Goal: Transaction & Acquisition: Book appointment/travel/reservation

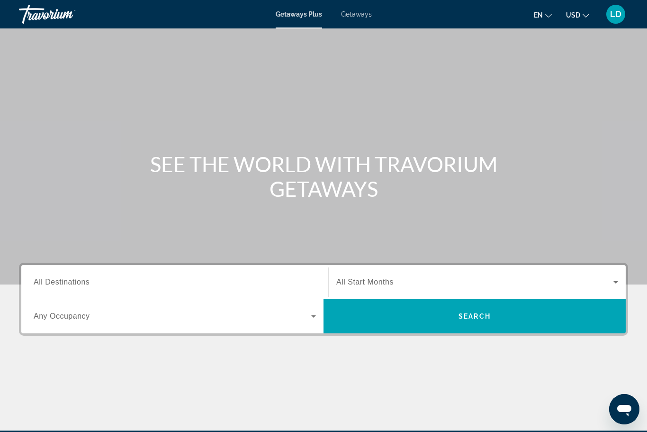
click at [351, 13] on span "Getaways" at bounding box center [356, 14] width 31 height 8
click at [79, 279] on span "All Destinations" at bounding box center [62, 282] width 56 height 8
click at [79, 279] on input "Destination All Destinations" at bounding box center [175, 282] width 282 height 11
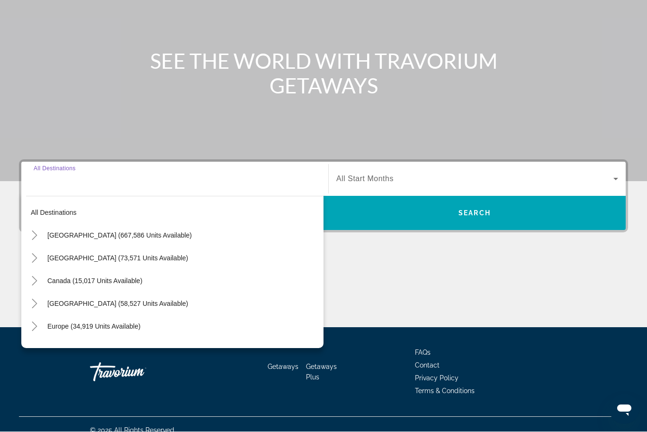
scroll to position [114, 0]
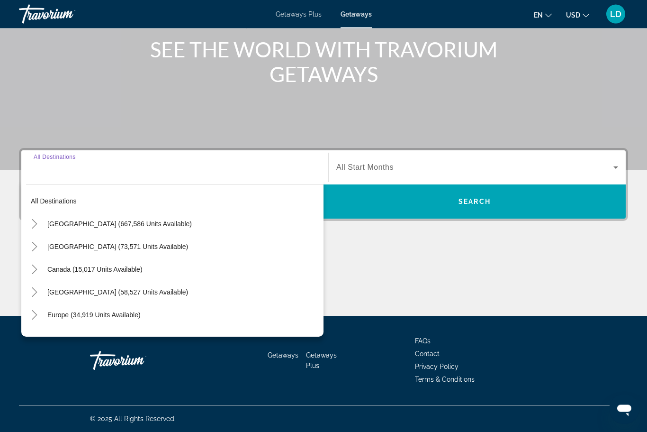
click at [34, 290] on icon "Toggle Caribbean & Atlantic Islands (58,527 units available)" at bounding box center [34, 292] width 9 height 9
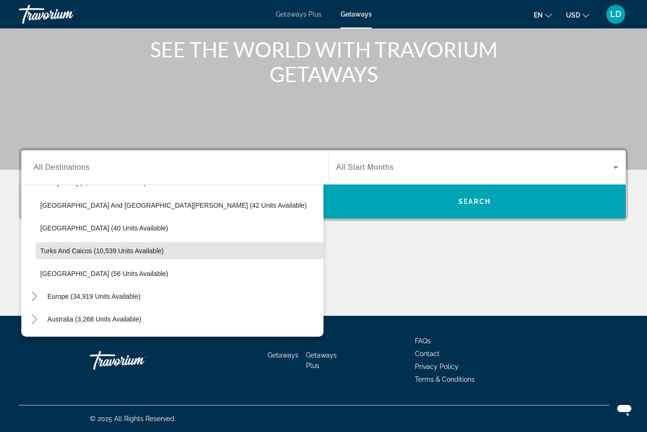
scroll to position [347, 0]
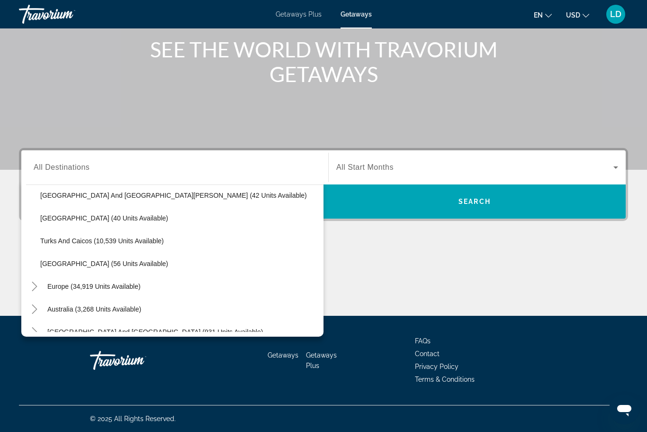
click at [70, 263] on span "Virgin Islands (56 units available)" at bounding box center [104, 264] width 128 height 8
type input "**********"
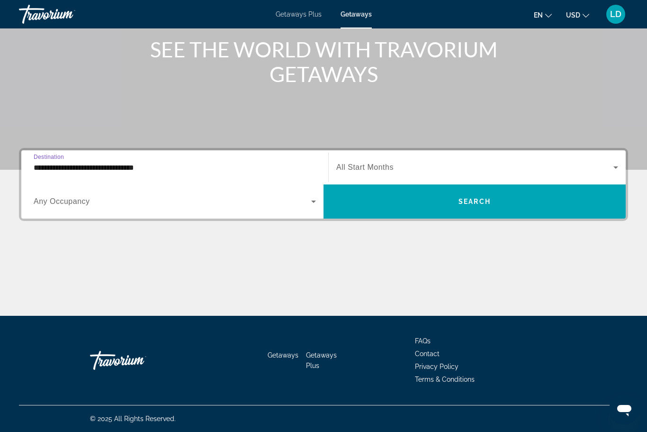
click at [603, 166] on span "Search widget" at bounding box center [474, 167] width 277 height 11
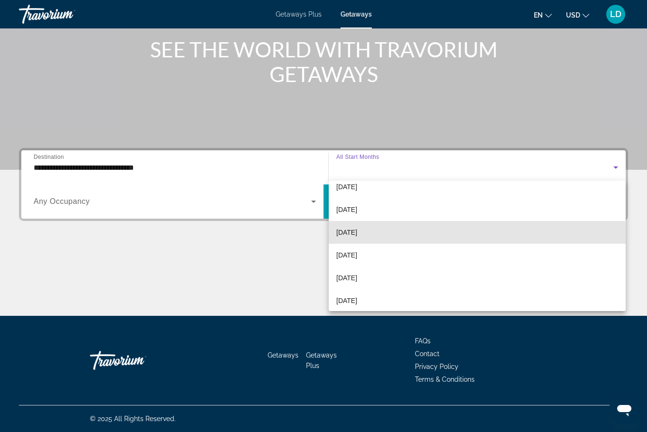
scroll to position [36, 0]
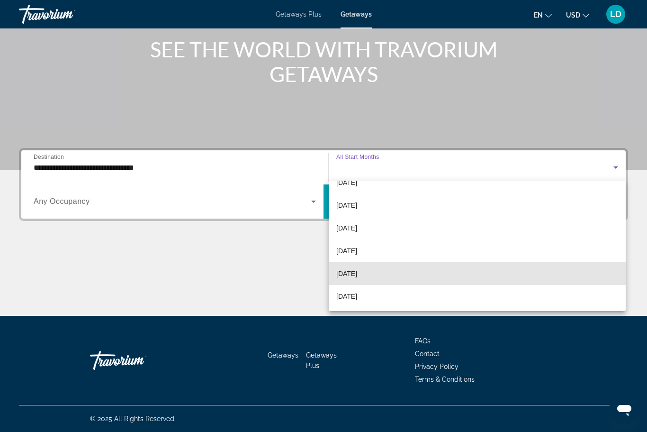
click at [351, 276] on span "[DATE]" at bounding box center [346, 273] width 21 height 11
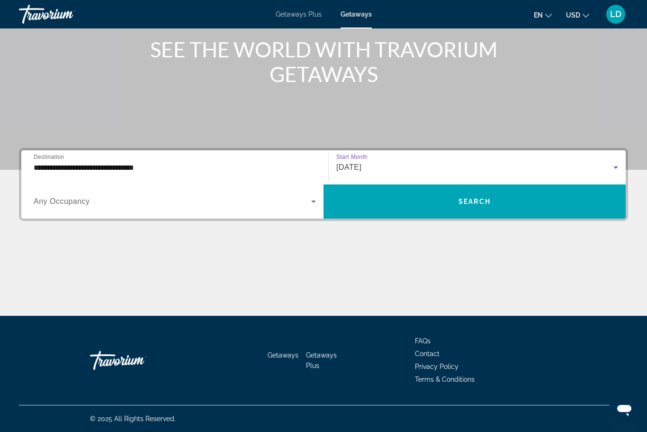
click at [303, 206] on span "Search widget" at bounding box center [173, 201] width 278 height 11
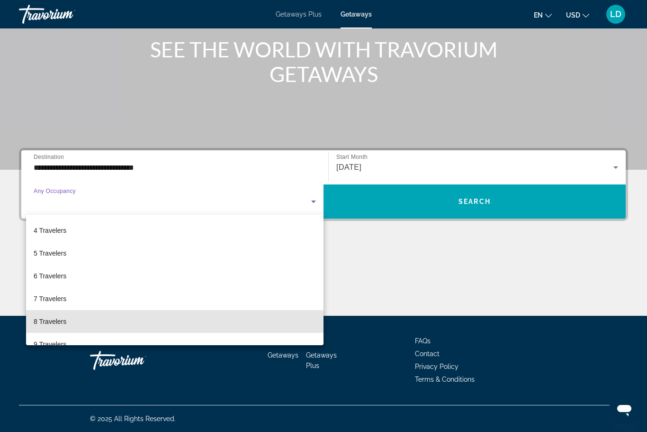
scroll to position [63, 0]
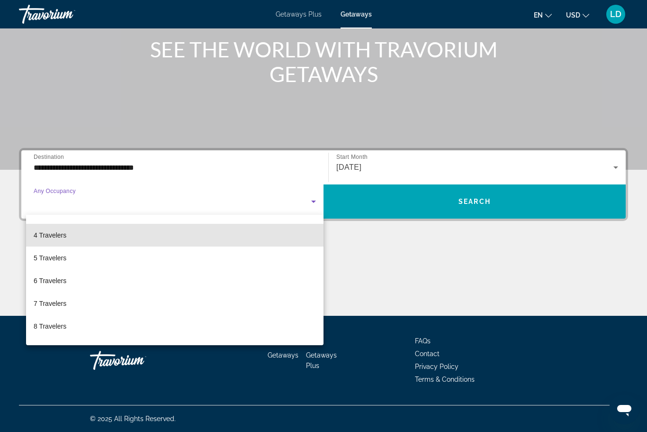
click at [46, 237] on span "4 Travelers" at bounding box center [50, 234] width 33 height 11
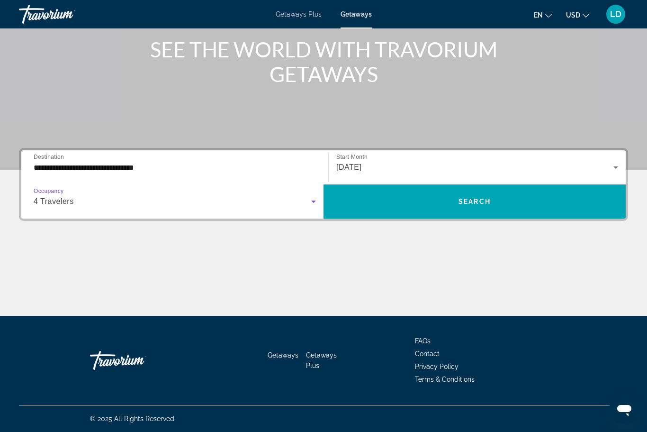
click at [465, 200] on span "Search" at bounding box center [475, 202] width 32 height 8
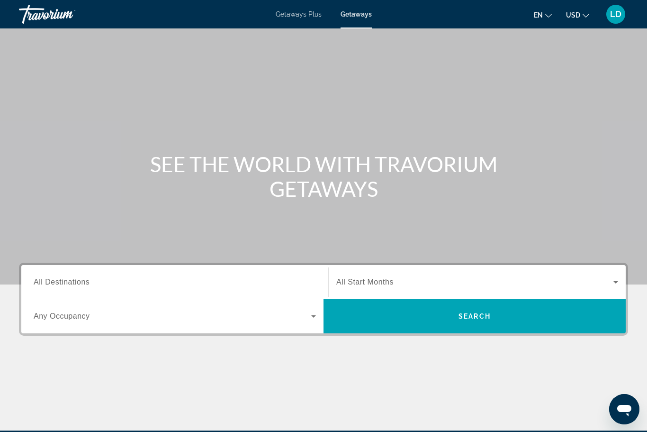
click at [93, 282] on input "Destination All Destinations" at bounding box center [175, 282] width 282 height 11
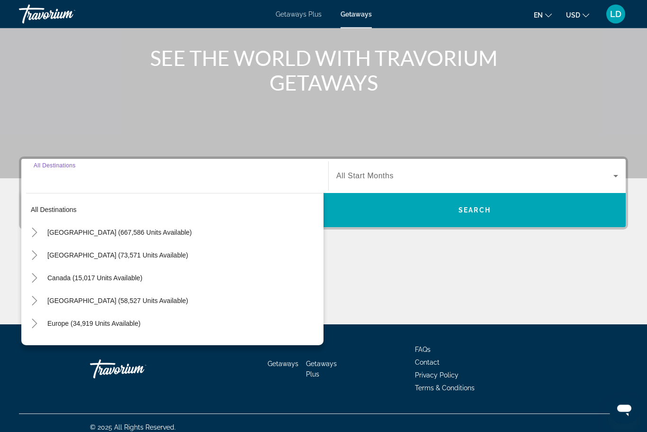
scroll to position [114, 0]
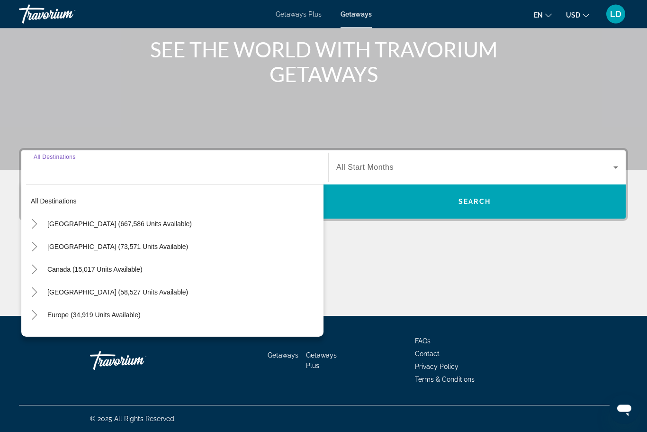
click at [30, 291] on icon "Toggle Caribbean & Atlantic Islands (58,527 units available)" at bounding box center [34, 292] width 9 height 9
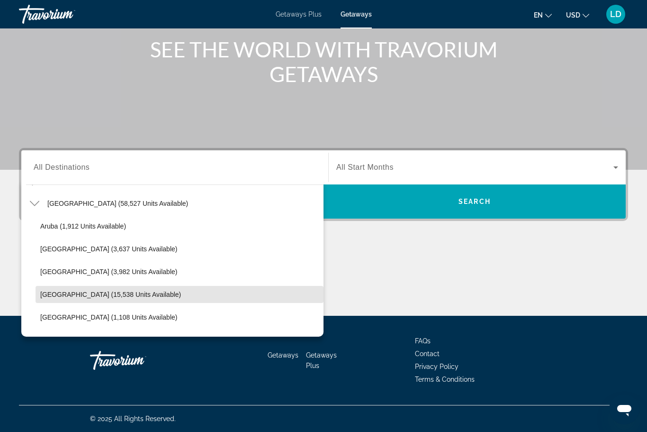
scroll to position [86, 0]
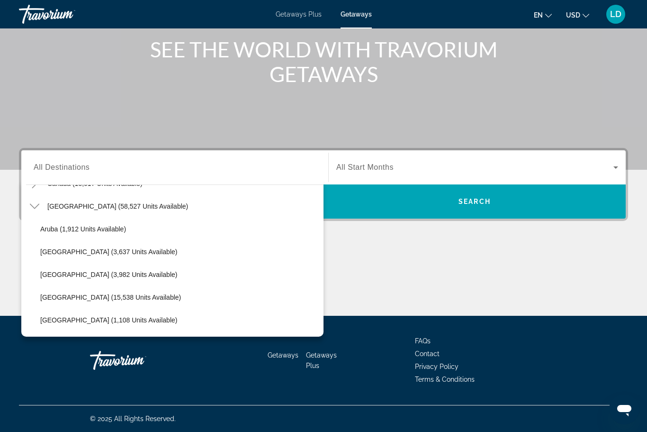
click at [66, 229] on span "Aruba (1,912 units available)" at bounding box center [83, 229] width 86 height 8
type input "**********"
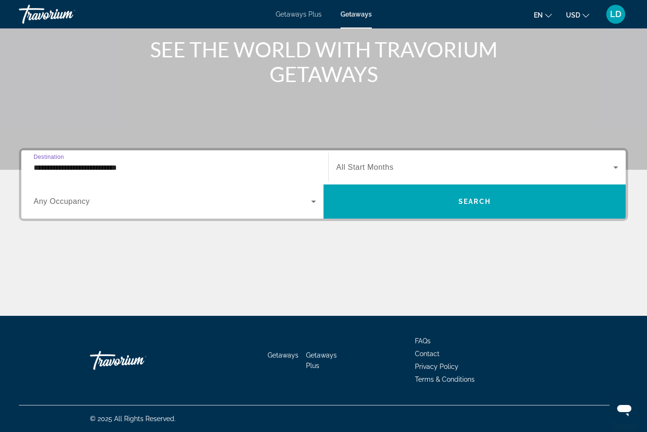
click at [615, 166] on icon "Search widget" at bounding box center [615, 167] width 11 height 11
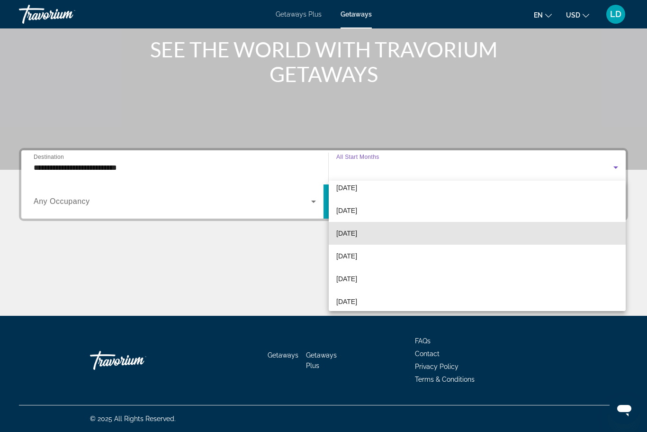
scroll to position [57, 0]
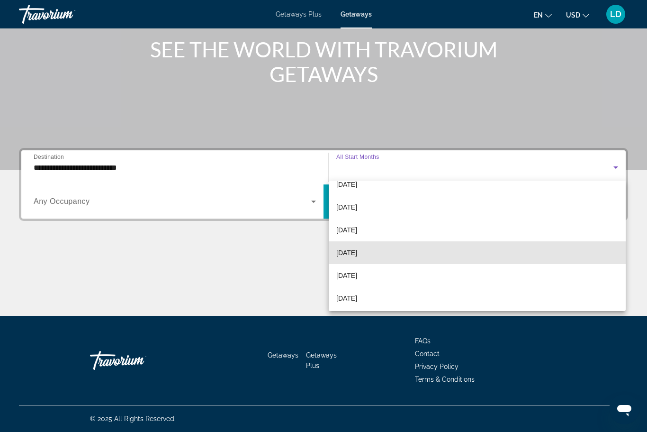
click at [353, 255] on span "[DATE]" at bounding box center [346, 252] width 21 height 11
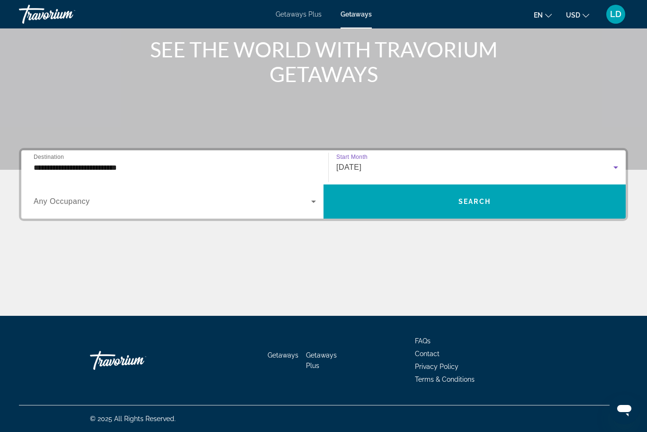
click at [307, 207] on span "Search widget" at bounding box center [173, 201] width 278 height 11
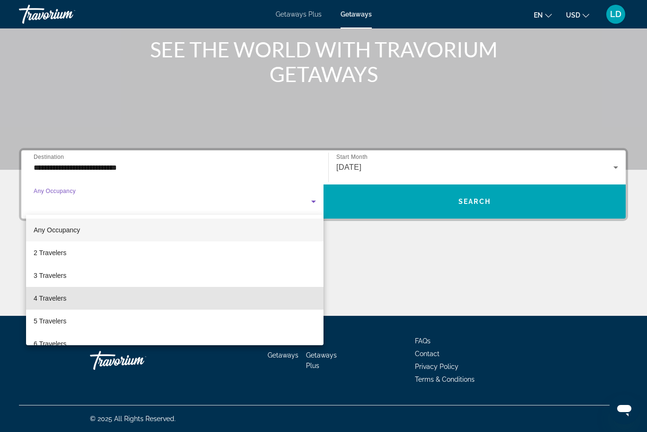
click at [48, 300] on span "4 Travelers" at bounding box center [50, 297] width 33 height 11
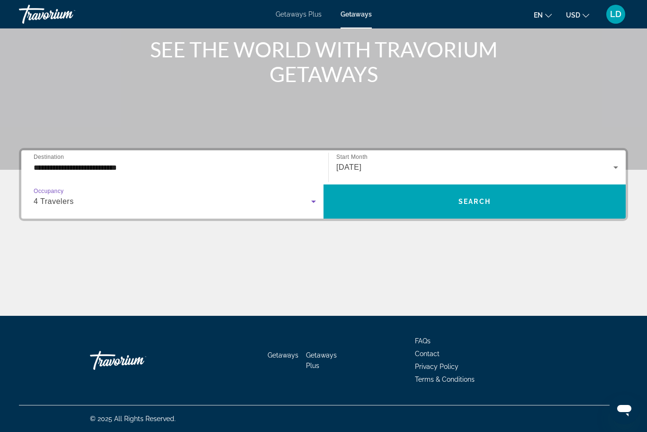
click at [450, 198] on span "Search widget" at bounding box center [475, 201] width 302 height 23
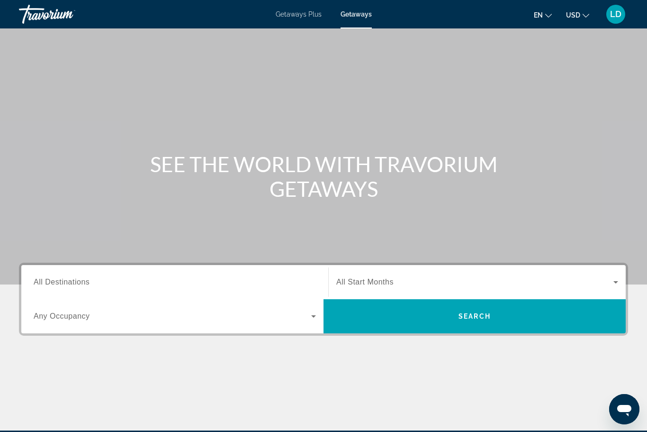
click at [107, 277] on input "Destination All Destinations" at bounding box center [175, 282] width 282 height 11
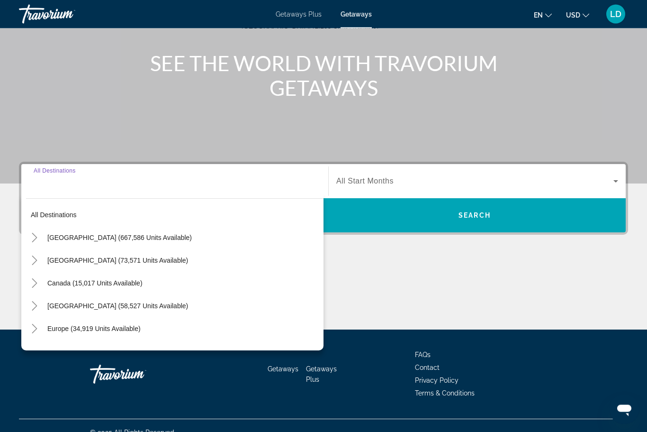
scroll to position [114, 0]
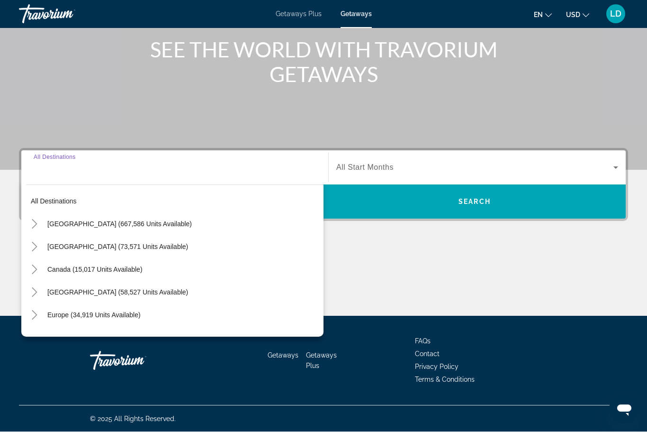
click at [30, 295] on icon "Toggle Caribbean & Atlantic Islands (58,527 units available)" at bounding box center [34, 292] width 9 height 9
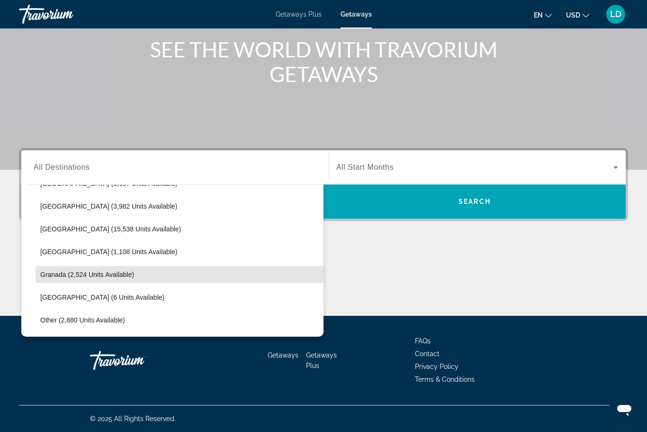
scroll to position [156, 0]
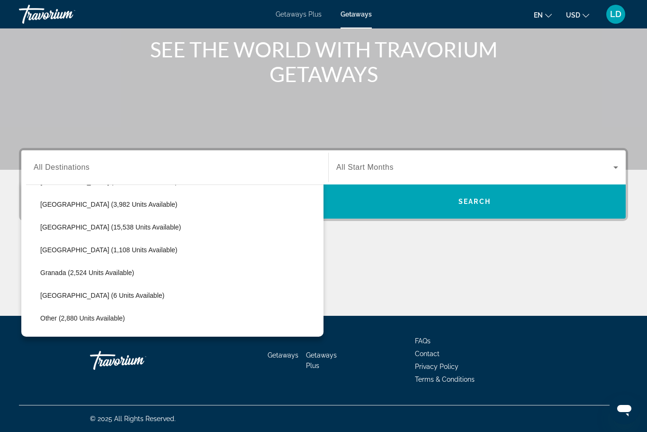
click at [101, 246] on span "Dominican Republic (1,108 units available)" at bounding box center [108, 250] width 137 height 8
type input "**********"
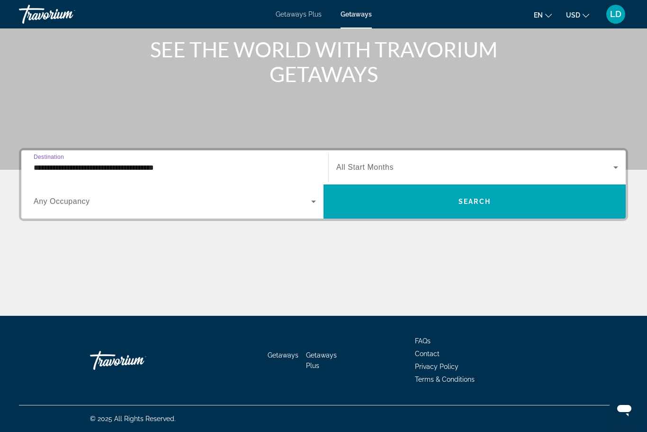
click at [615, 168] on icon "Search widget" at bounding box center [615, 167] width 5 height 2
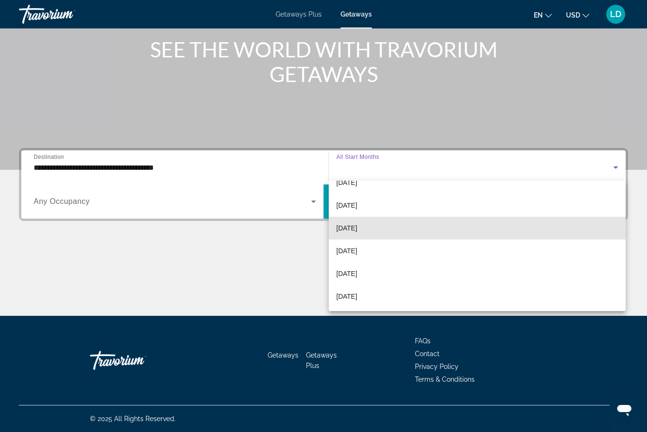
scroll to position [59, 0]
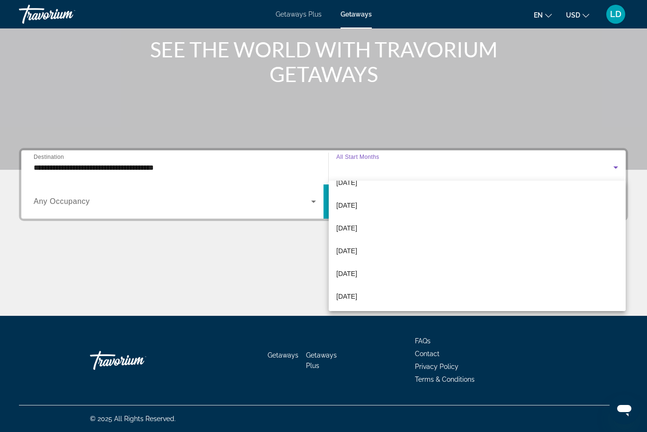
click at [353, 254] on span "[DATE]" at bounding box center [346, 250] width 21 height 11
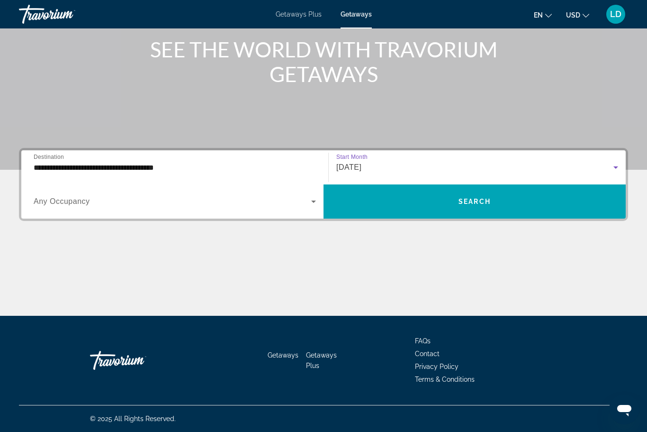
click at [306, 206] on span "Search widget" at bounding box center [173, 201] width 278 height 11
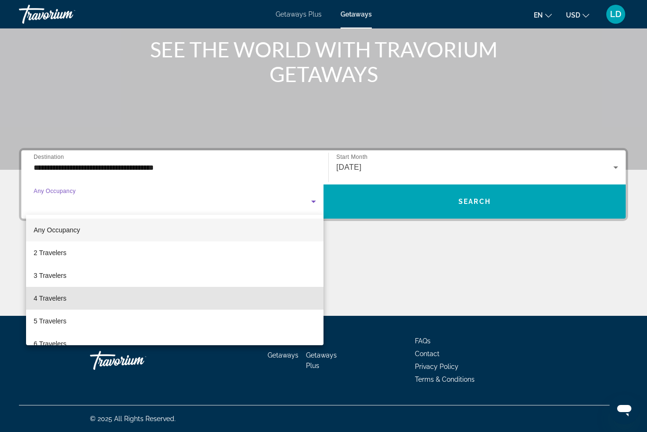
click at [35, 297] on span "4 Travelers" at bounding box center [50, 297] width 33 height 11
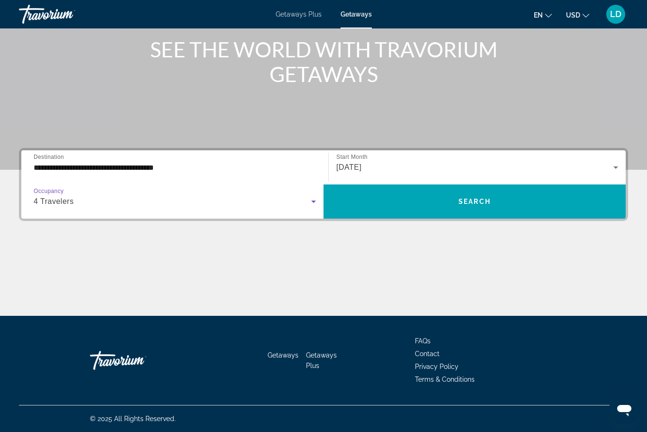
click at [464, 203] on span "Search" at bounding box center [475, 202] width 32 height 8
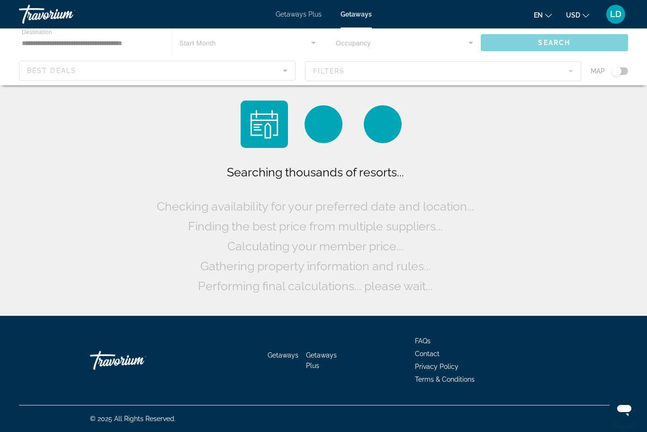
scroll to position [31, 0]
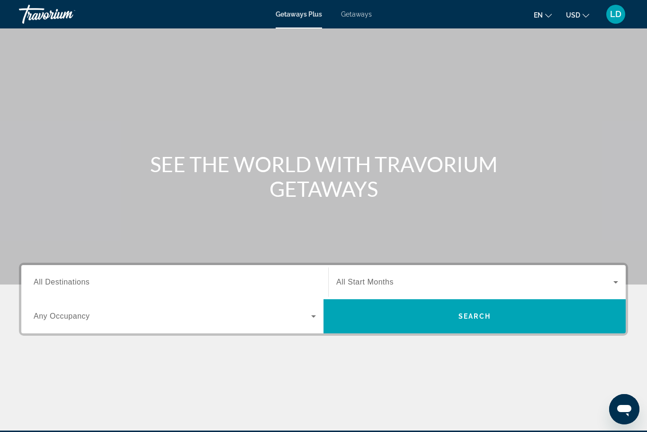
click at [354, 10] on span "Getaways" at bounding box center [356, 14] width 31 height 8
click at [58, 282] on span "All Destinations" at bounding box center [62, 282] width 56 height 8
click at [58, 282] on input "Destination All Destinations" at bounding box center [175, 282] width 282 height 11
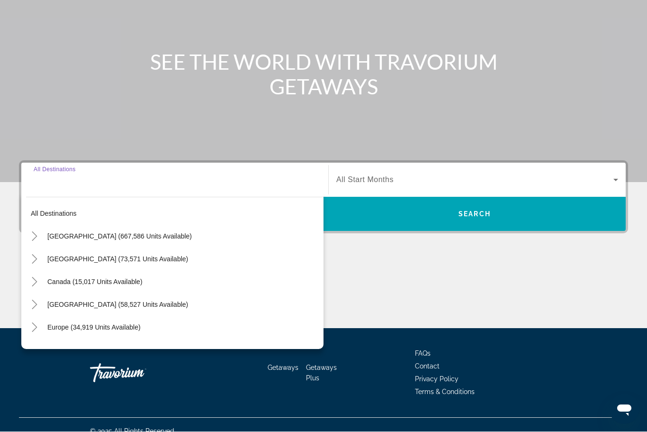
scroll to position [114, 0]
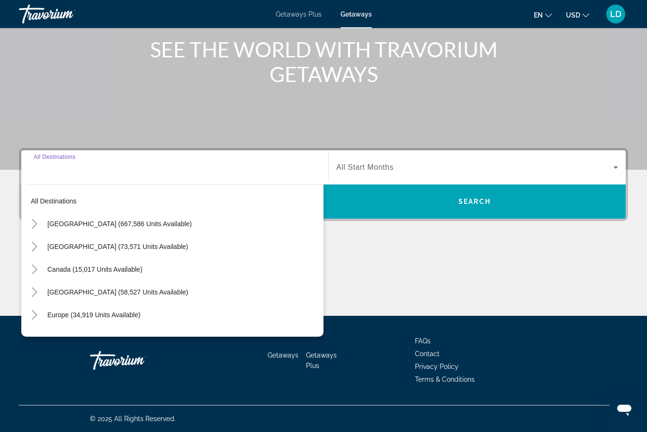
click at [30, 297] on mat-icon "Toggle Caribbean & Atlantic Islands (58,527 units available)" at bounding box center [34, 292] width 17 height 17
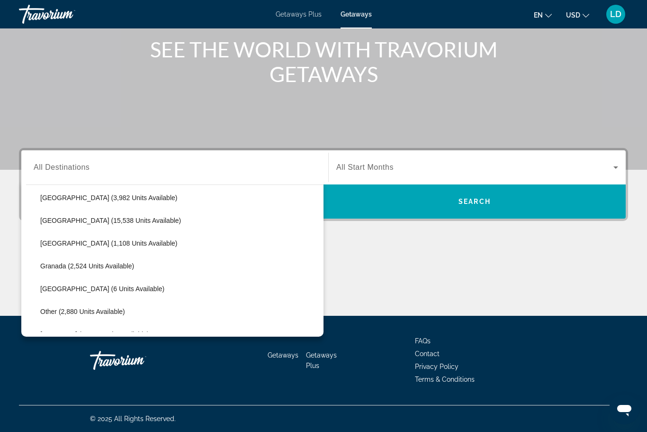
scroll to position [161, 0]
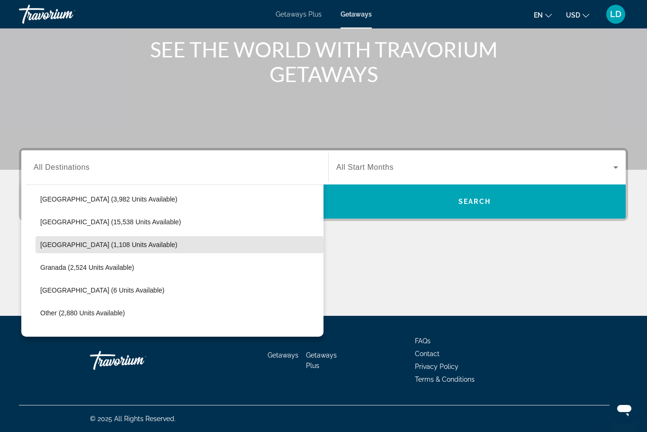
click at [91, 246] on span "Dominican Republic (1,108 units available)" at bounding box center [108, 245] width 137 height 8
type input "**********"
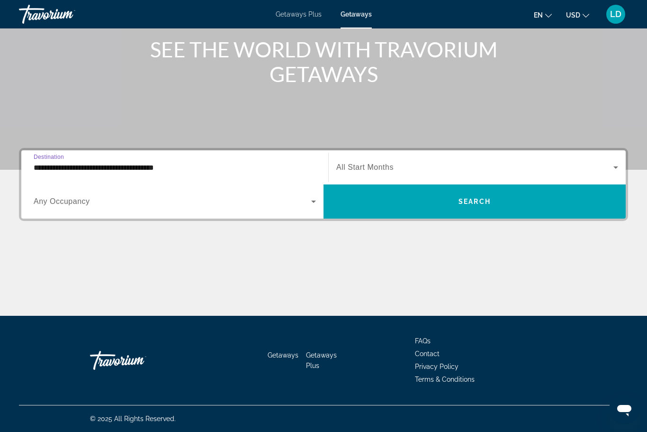
click at [311, 206] on icon "Search widget" at bounding box center [313, 201] width 11 height 11
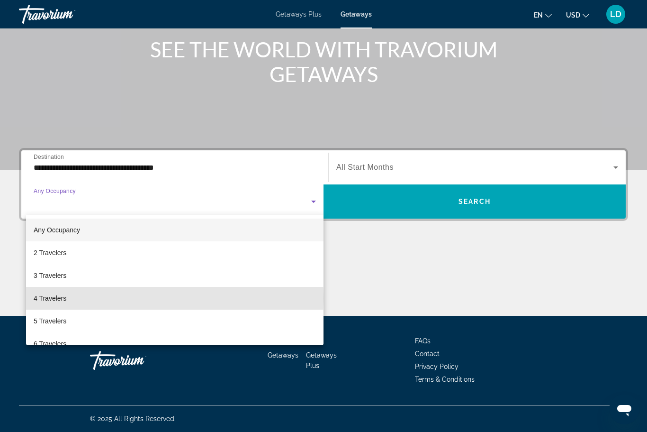
click at [44, 298] on span "4 Travelers" at bounding box center [50, 297] width 33 height 11
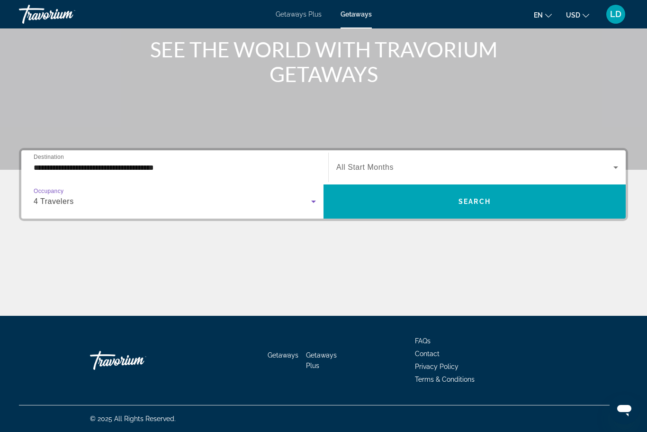
click at [463, 199] on span "Search" at bounding box center [475, 202] width 32 height 8
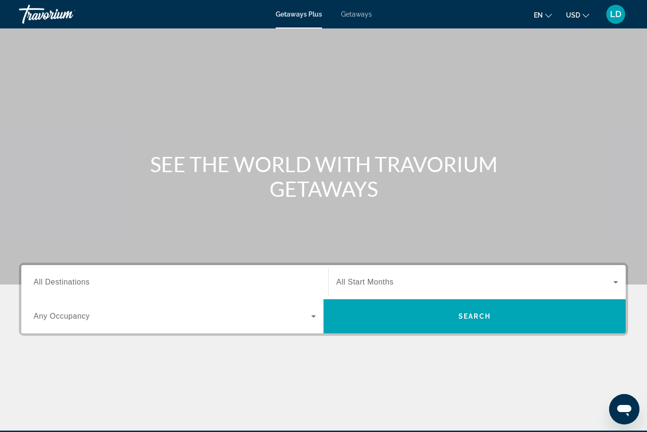
click at [352, 17] on span "Getaways" at bounding box center [356, 14] width 31 height 8
click at [69, 286] on span "All Destinations" at bounding box center [62, 282] width 56 height 8
click at [69, 286] on input "Destination All Destinations" at bounding box center [175, 282] width 282 height 11
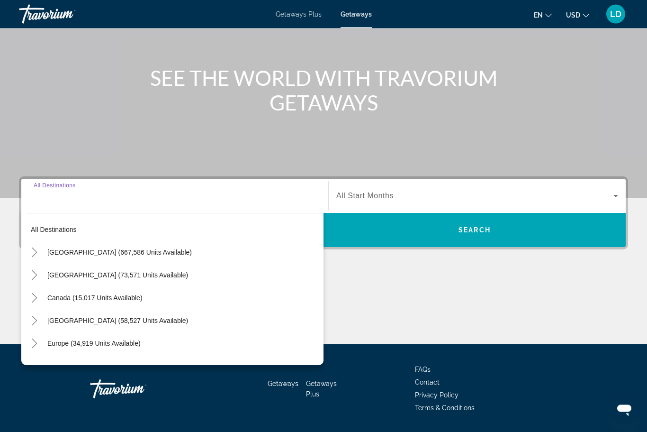
scroll to position [115, 0]
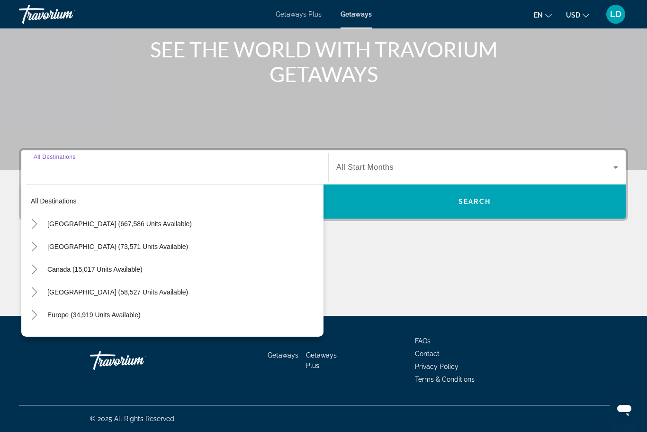
click at [34, 291] on icon "Toggle Caribbean & Atlantic Islands (58,527 units available)" at bounding box center [34, 291] width 9 height 9
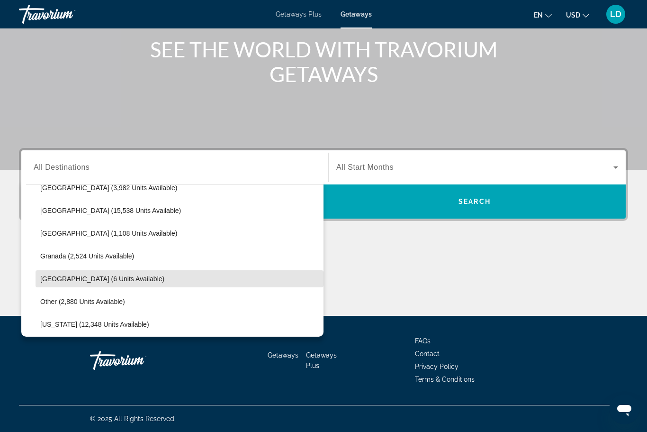
scroll to position [167, 0]
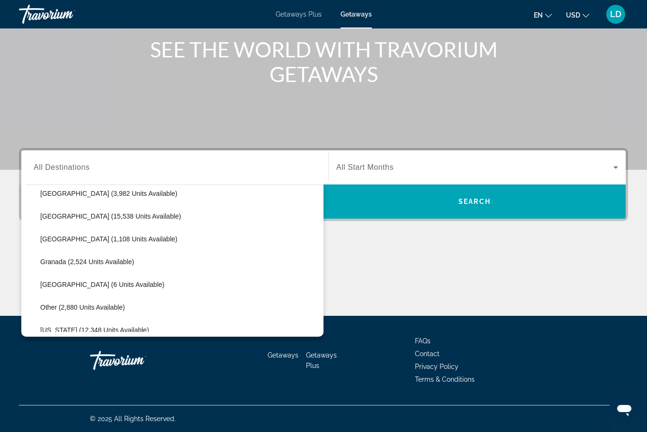
click at [105, 242] on span "Dominican Republic (1,108 units available)" at bounding box center [108, 239] width 137 height 8
type input "**********"
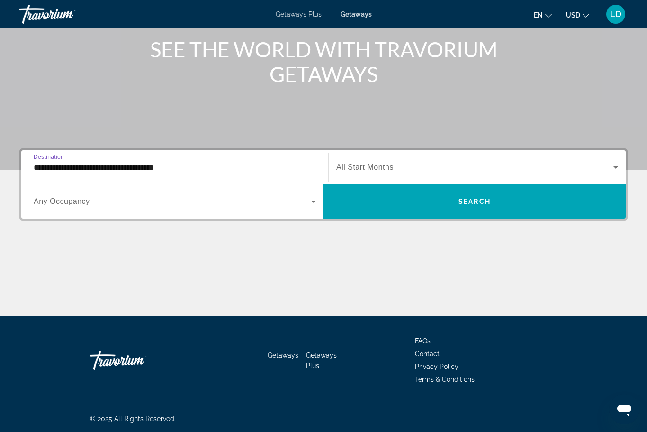
click at [595, 169] on span "Search widget" at bounding box center [474, 167] width 277 height 11
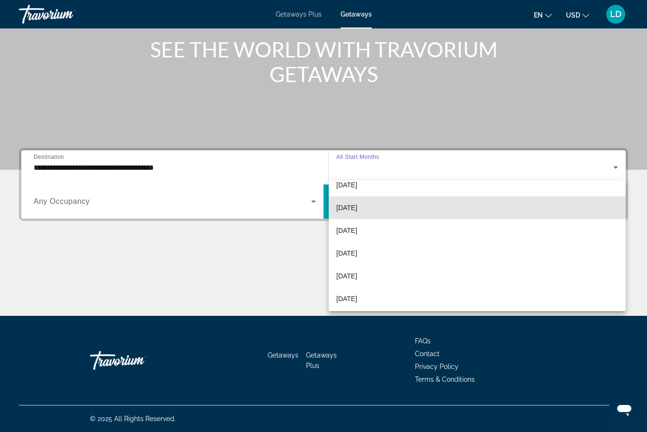
scroll to position [77, 0]
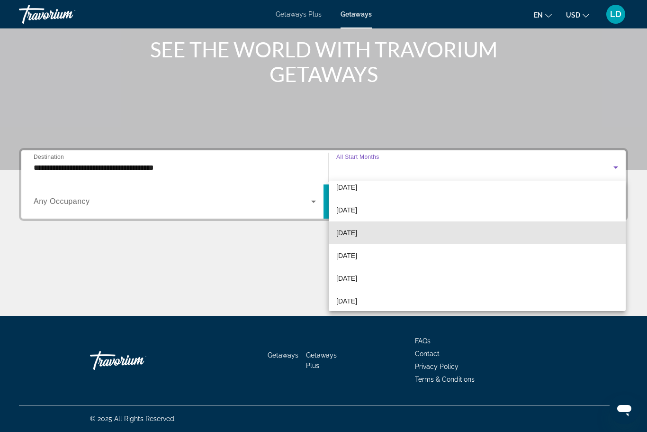
click at [354, 232] on span "[DATE]" at bounding box center [346, 232] width 21 height 11
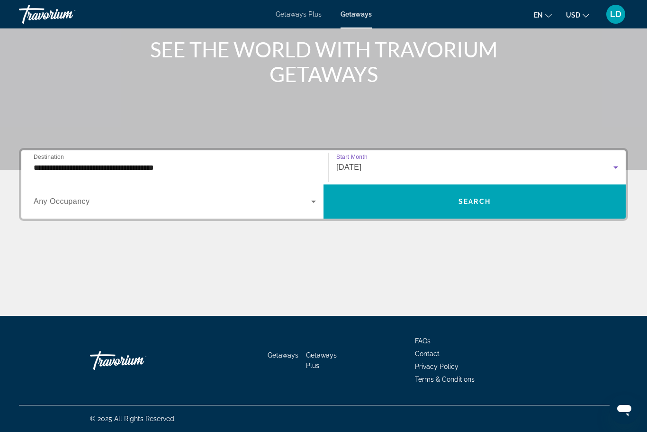
click at [298, 201] on span "Search widget" at bounding box center [173, 201] width 278 height 11
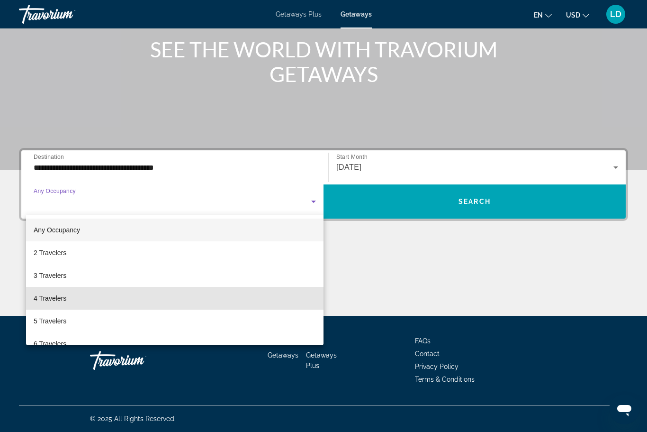
click at [45, 301] on span "4 Travelers" at bounding box center [50, 297] width 33 height 11
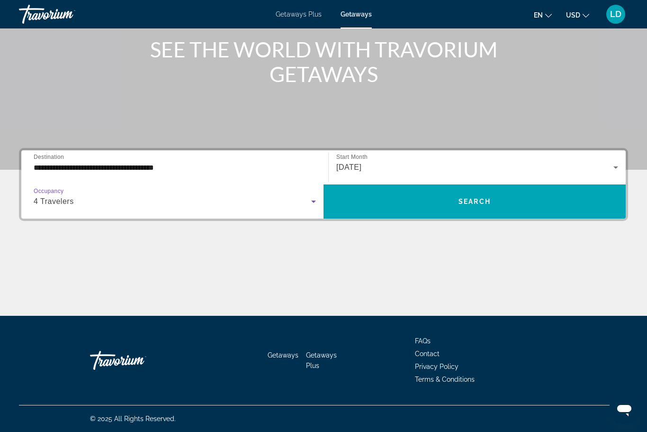
click at [466, 198] on span "Search" at bounding box center [475, 202] width 32 height 8
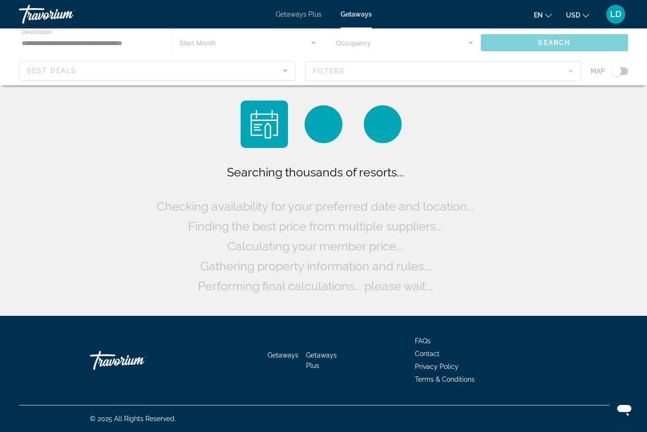
scroll to position [31, 0]
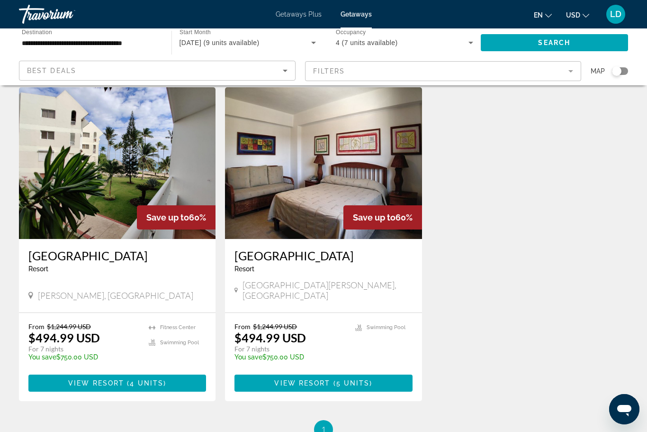
click at [97, 379] on span "View Resort" at bounding box center [96, 383] width 56 height 8
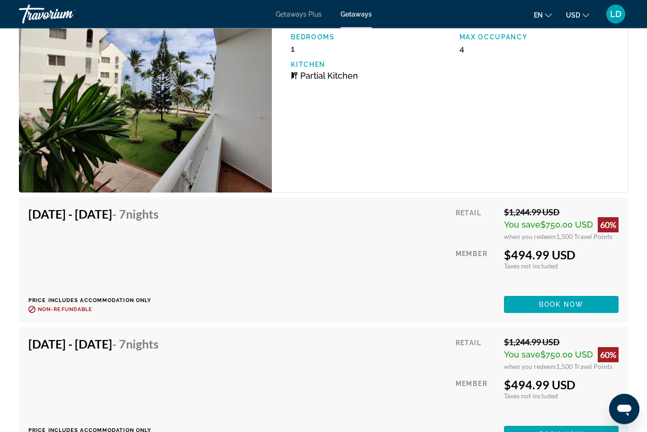
scroll to position [1693, 0]
click at [544, 300] on span "Book now" at bounding box center [561, 304] width 45 height 8
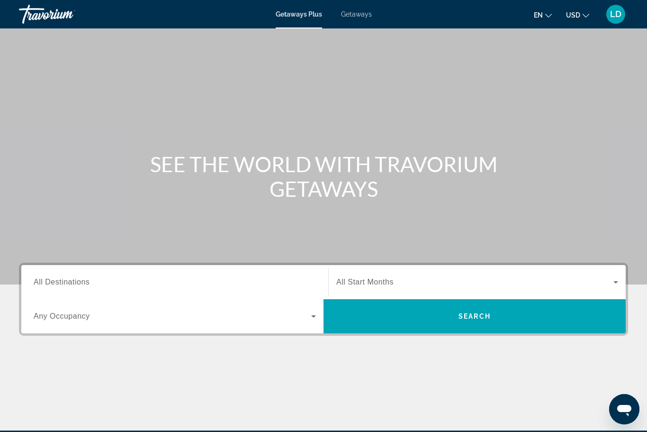
click at [360, 15] on span "Getaways" at bounding box center [356, 14] width 31 height 8
click at [87, 286] on span "All Destinations" at bounding box center [62, 282] width 56 height 8
click at [87, 286] on input "Destination All Destinations" at bounding box center [175, 282] width 282 height 11
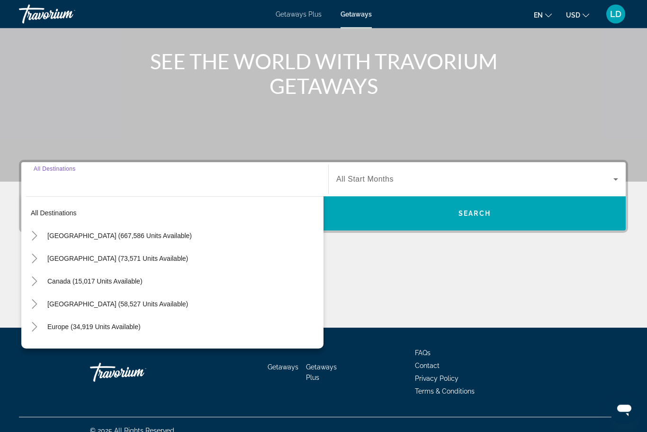
scroll to position [114, 0]
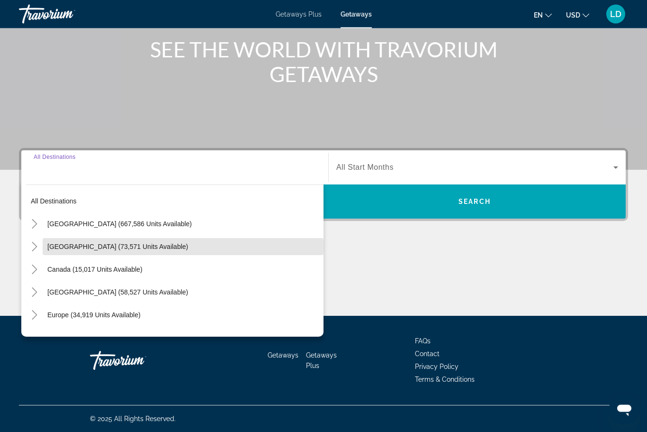
click at [72, 247] on span "[GEOGRAPHIC_DATA] (73,571 units available)" at bounding box center [117, 247] width 141 height 8
type input "**********"
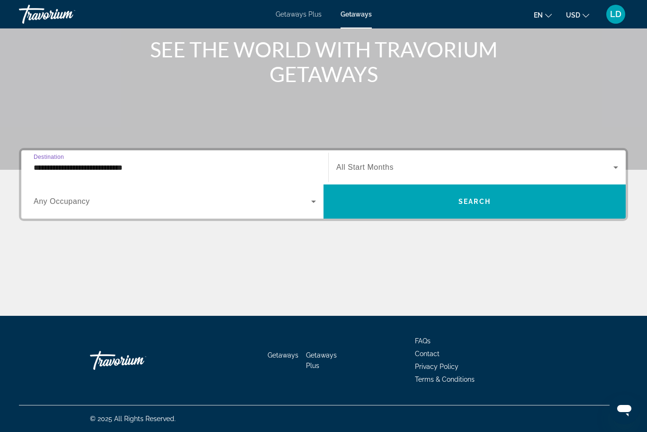
click at [611, 169] on icon "Search widget" at bounding box center [615, 167] width 11 height 11
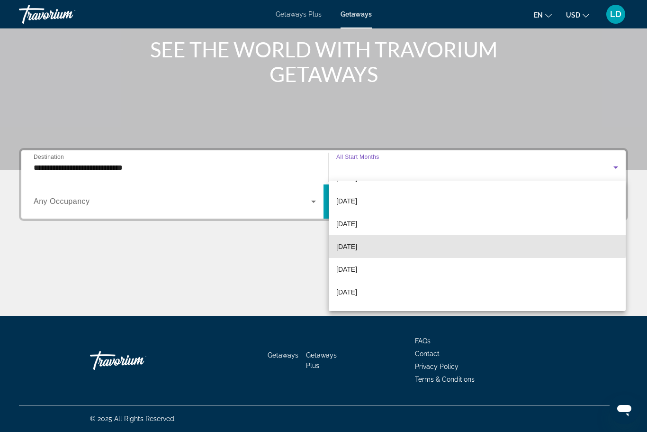
scroll to position [52, 0]
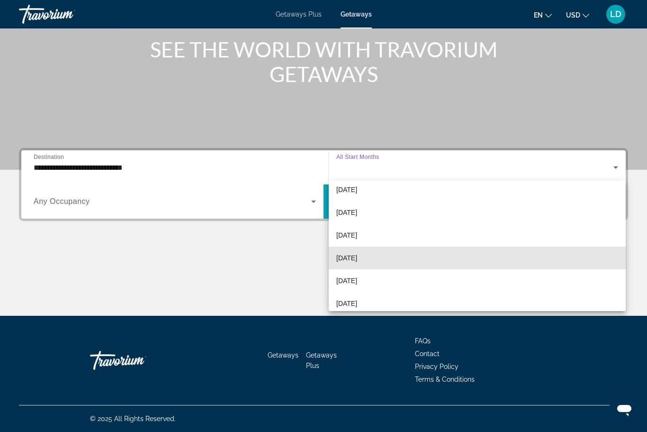
click at [351, 260] on span "[DATE]" at bounding box center [346, 257] width 21 height 11
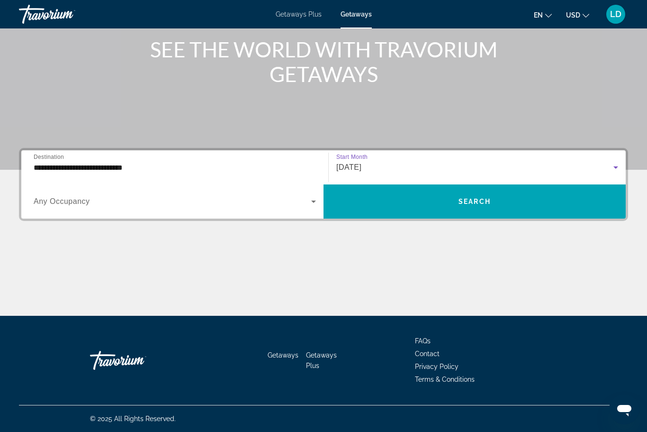
click at [309, 203] on icon "Search widget" at bounding box center [313, 201] width 11 height 11
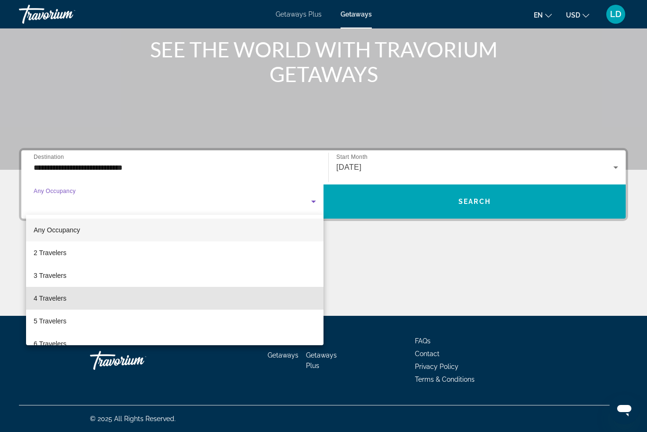
click at [53, 299] on span "4 Travelers" at bounding box center [50, 297] width 33 height 11
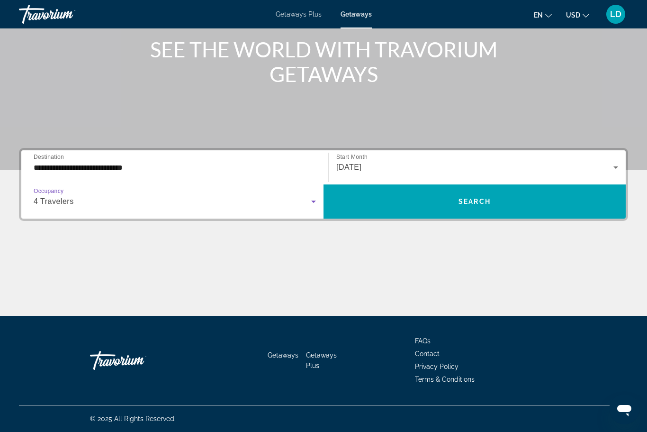
click at [470, 199] on span "Search" at bounding box center [475, 202] width 32 height 8
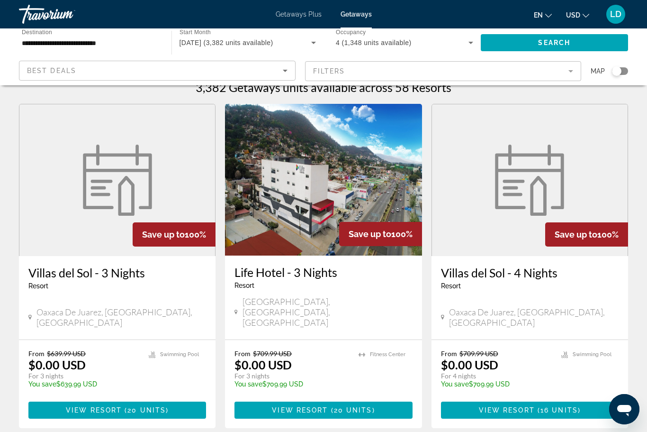
scroll to position [10, 0]
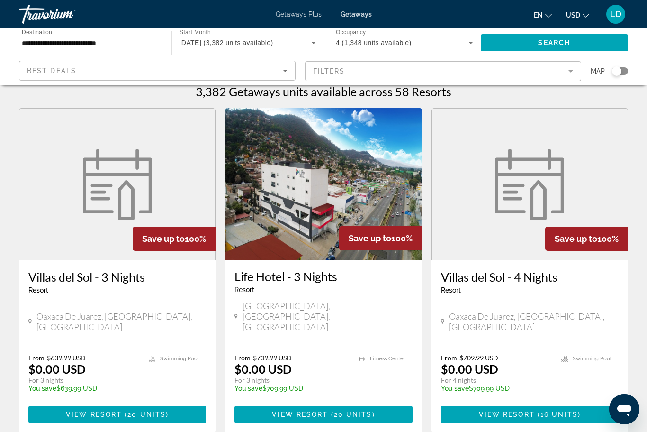
click at [96, 219] on img "Main content" at bounding box center [117, 184] width 81 height 71
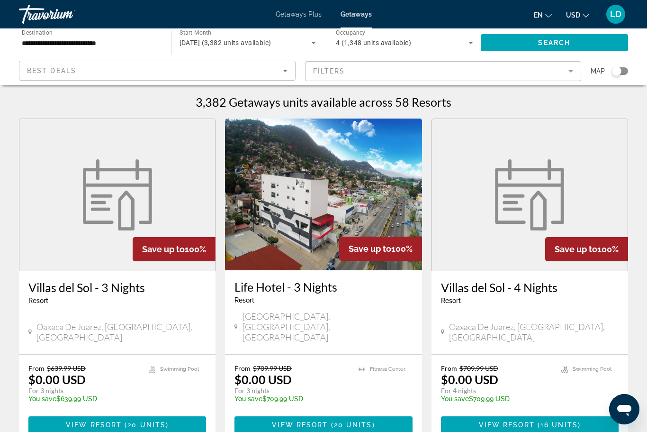
click at [508, 421] on span "View Resort" at bounding box center [507, 425] width 56 height 8
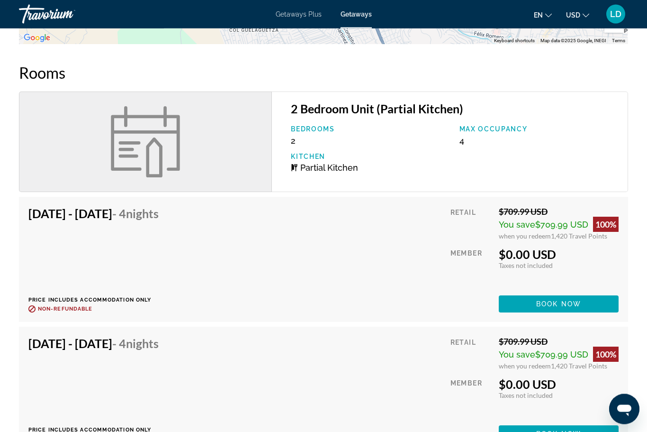
scroll to position [678, 0]
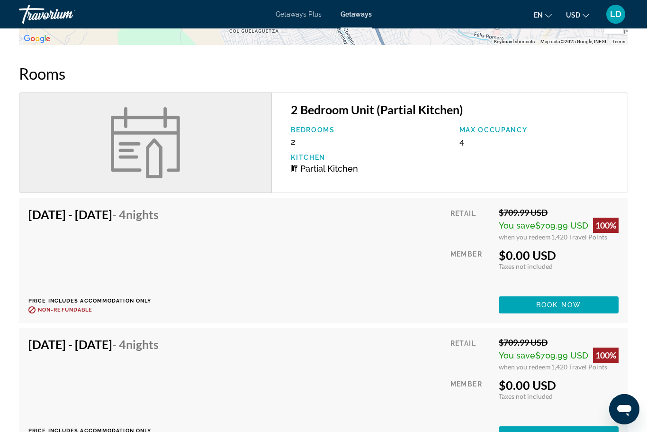
click at [539, 306] on span "Book now" at bounding box center [558, 305] width 45 height 8
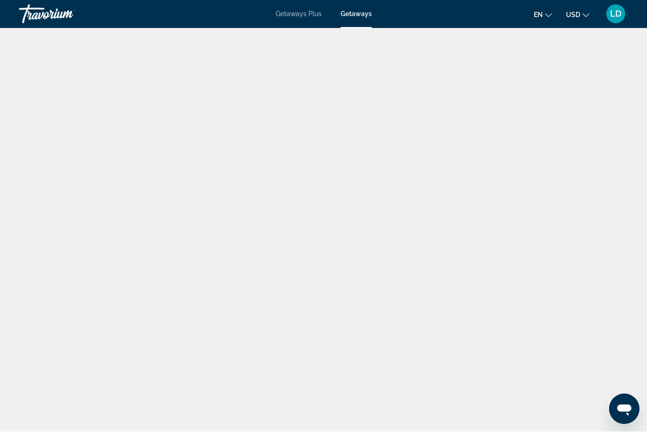
scroll to position [32, 0]
